Goal: Task Accomplishment & Management: Manage account settings

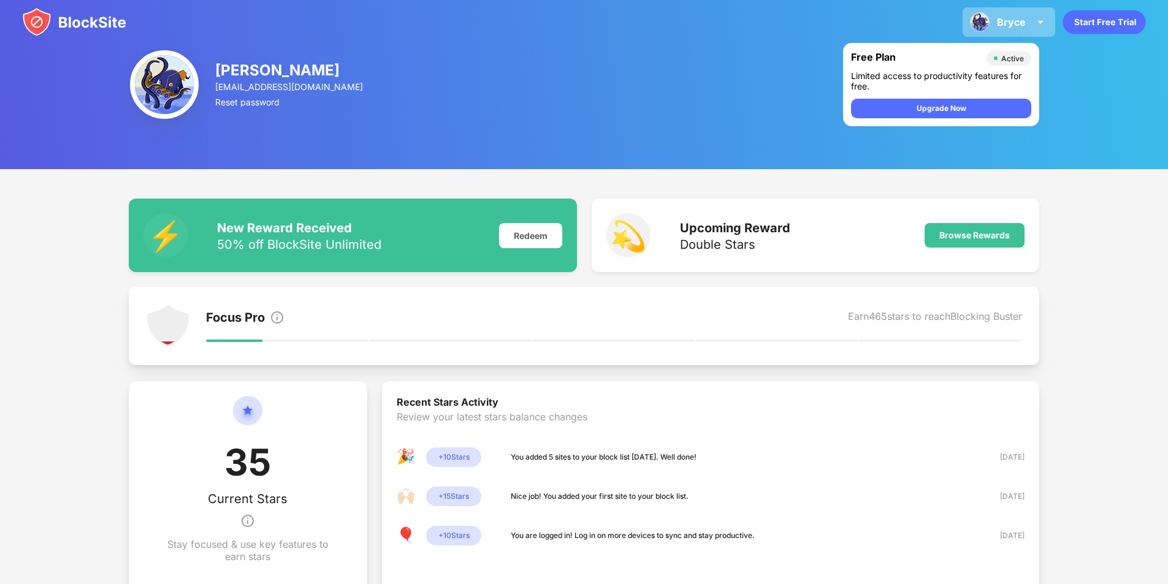
click at [1034, 17] on img at bounding box center [1040, 22] width 15 height 15
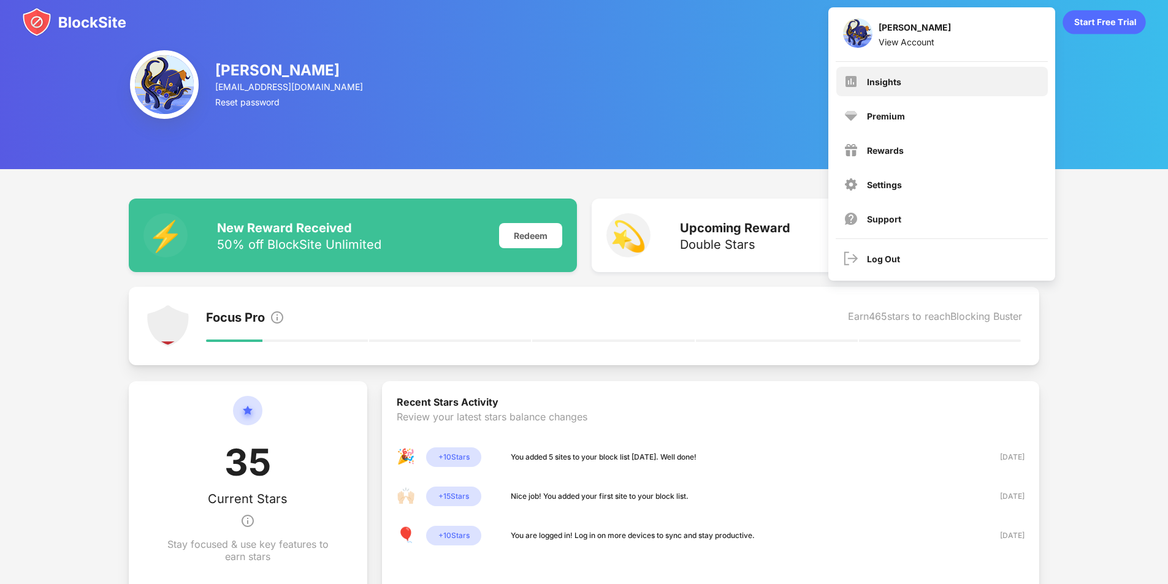
click at [906, 93] on div "Insights" at bounding box center [942, 81] width 212 height 29
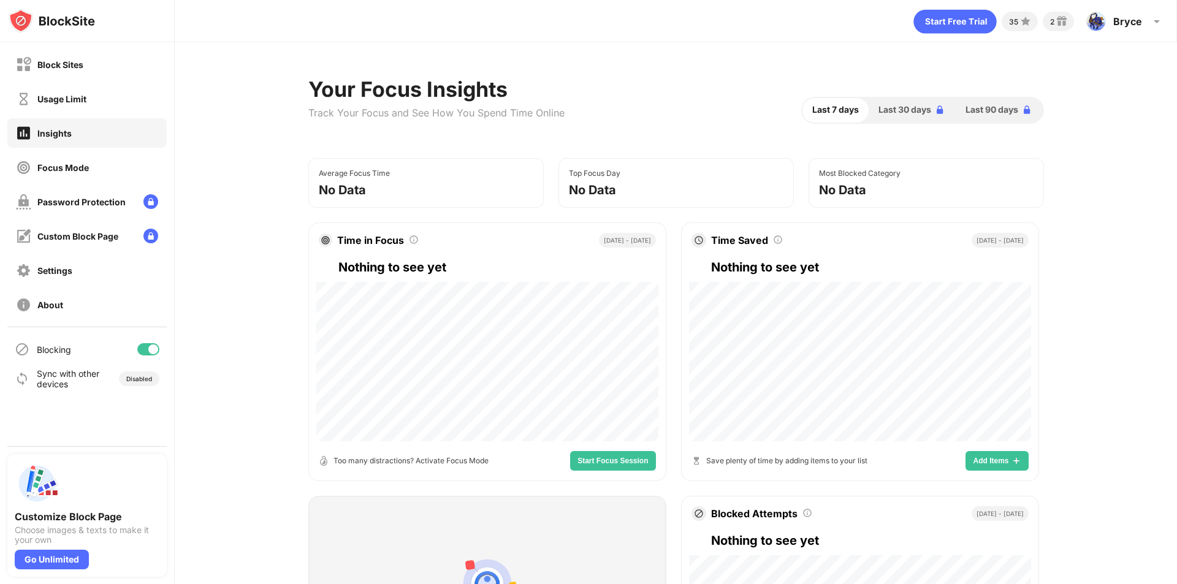
click at [121, 64] on div "Block Sites" at bounding box center [86, 64] width 159 height 29
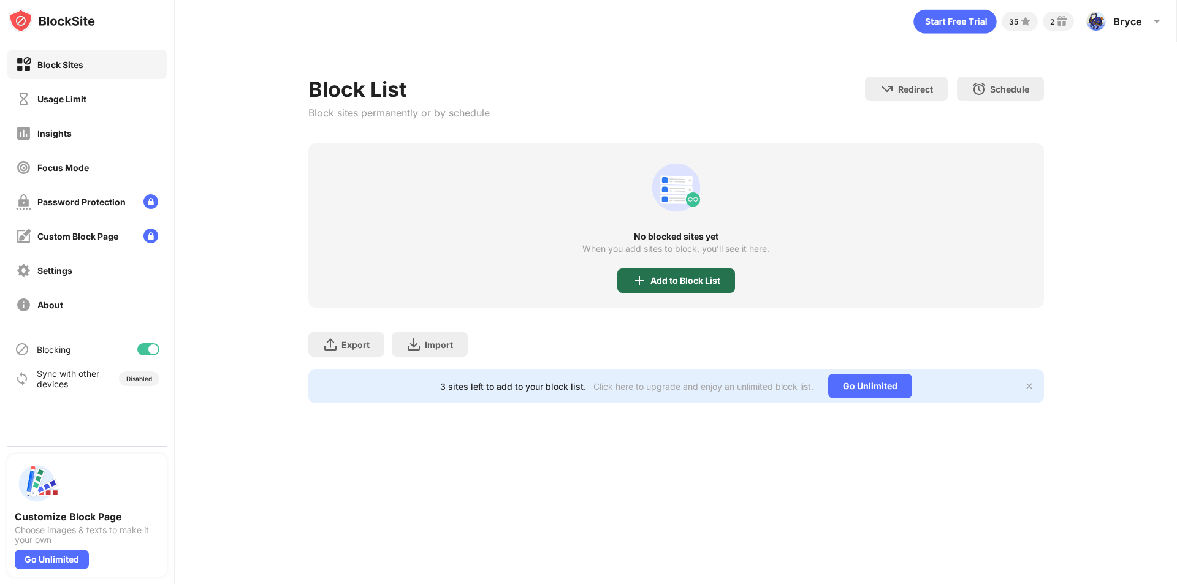
click at [675, 280] on div "Add to Block List" at bounding box center [685, 281] width 70 height 10
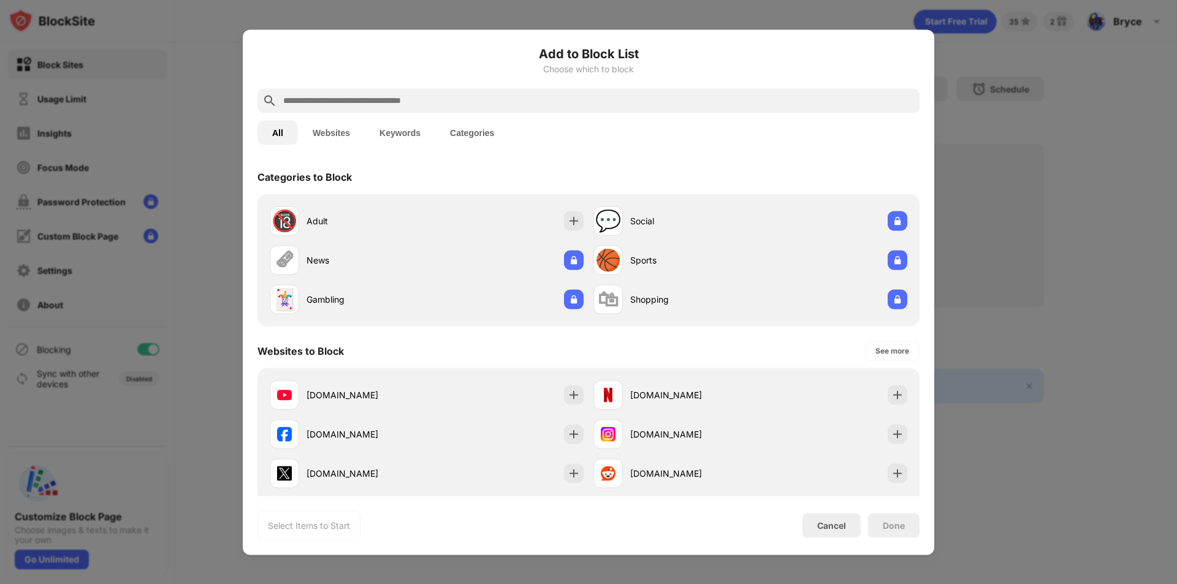
click at [402, 98] on input "text" at bounding box center [598, 100] width 633 height 15
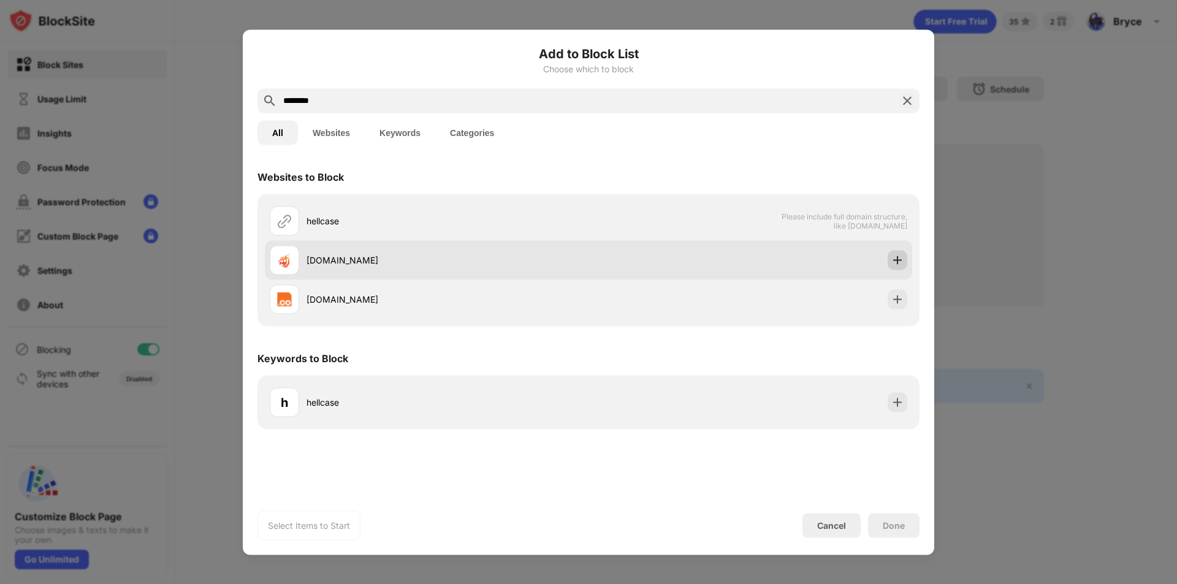
type input "********"
click at [895, 261] on img at bounding box center [897, 260] width 12 height 12
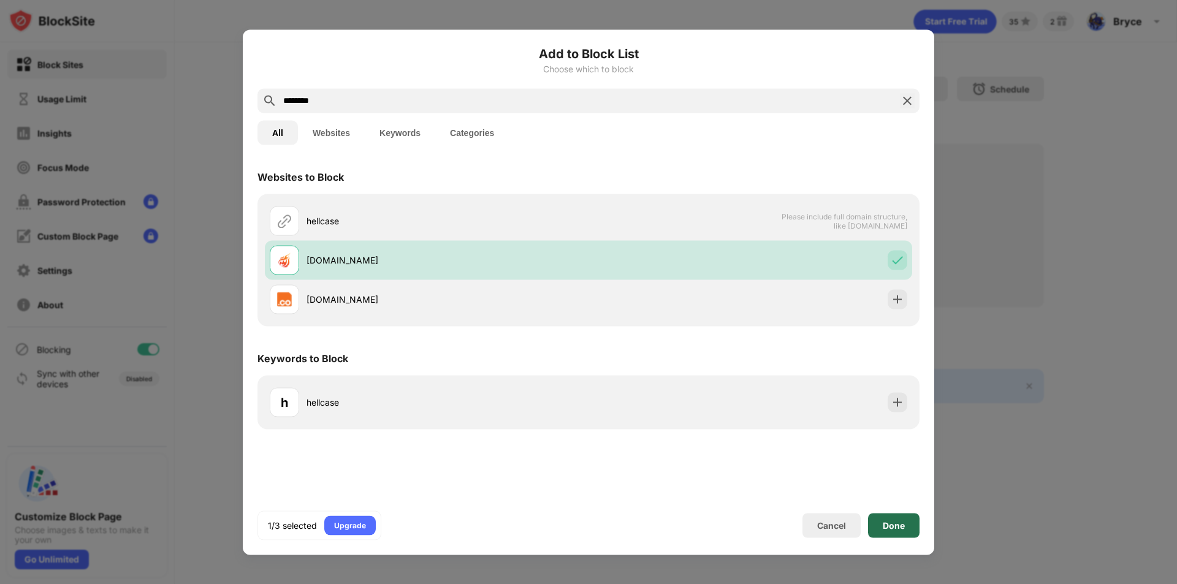
click at [899, 527] on div "Done" at bounding box center [894, 525] width 22 height 10
